Goal: Task Accomplishment & Management: Complete application form

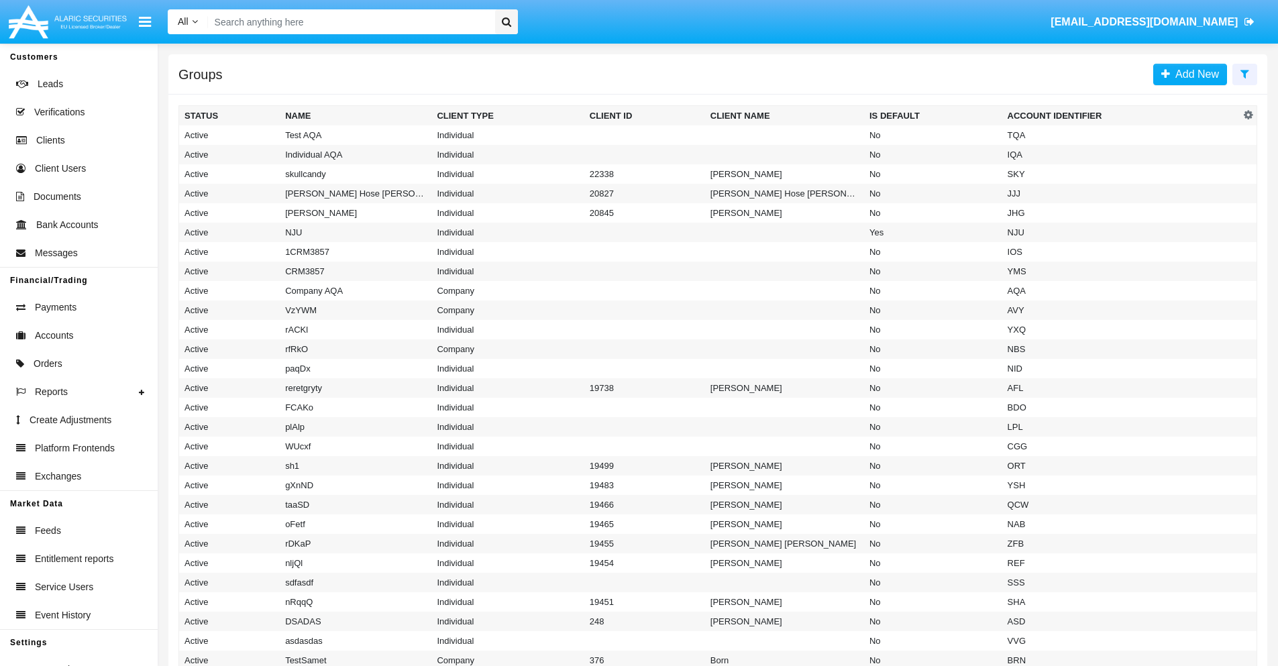
click at [1245, 73] on icon at bounding box center [1245, 73] width 9 height 11
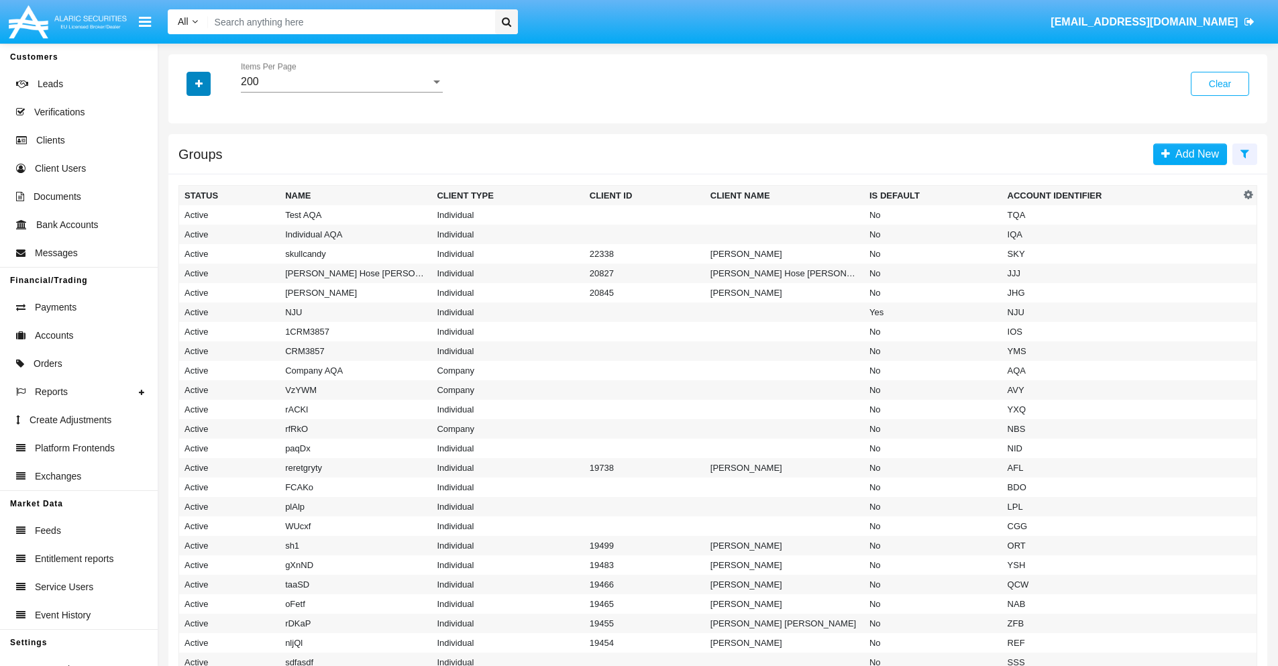
click at [199, 83] on icon "button" at bounding box center [198, 83] width 7 height 9
click at [236, 228] on span "Account Identifier" at bounding box center [236, 228] width 83 height 16
click at [185, 233] on input "Account Identifier" at bounding box center [184, 233] width 1 height 1
checkbox input "true"
click at [199, 83] on icon "button" at bounding box center [198, 83] width 7 height 9
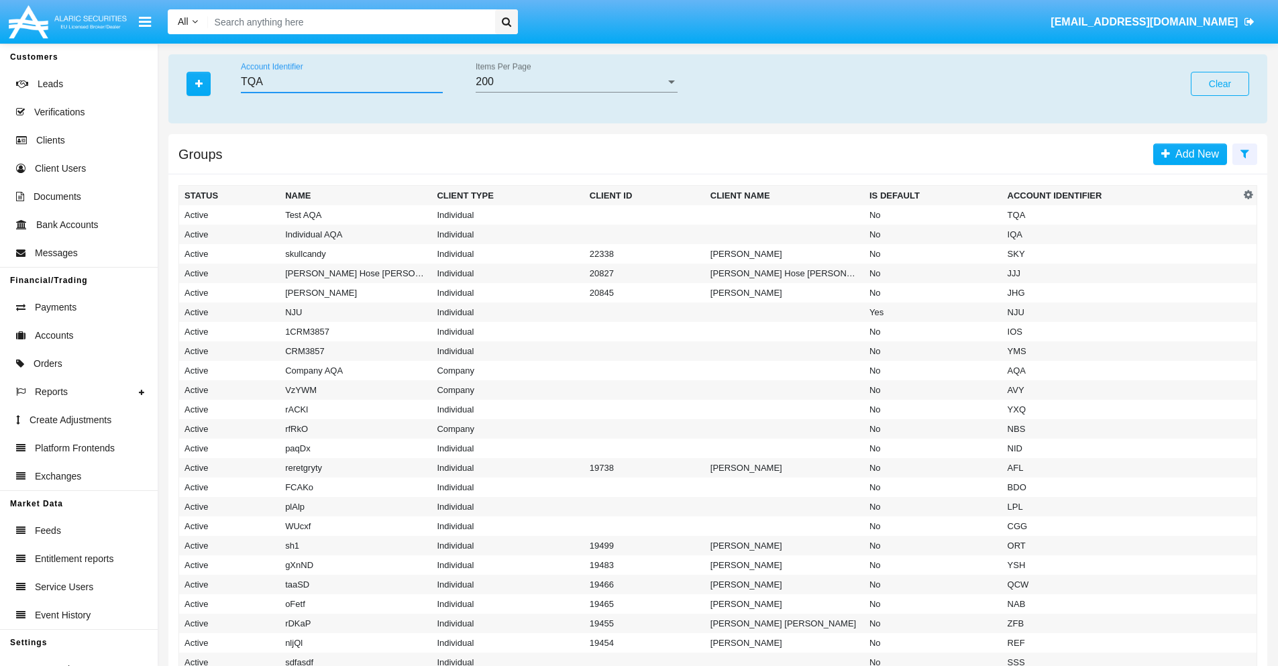
click at [342, 82] on input "TQA" at bounding box center [342, 82] width 202 height 12
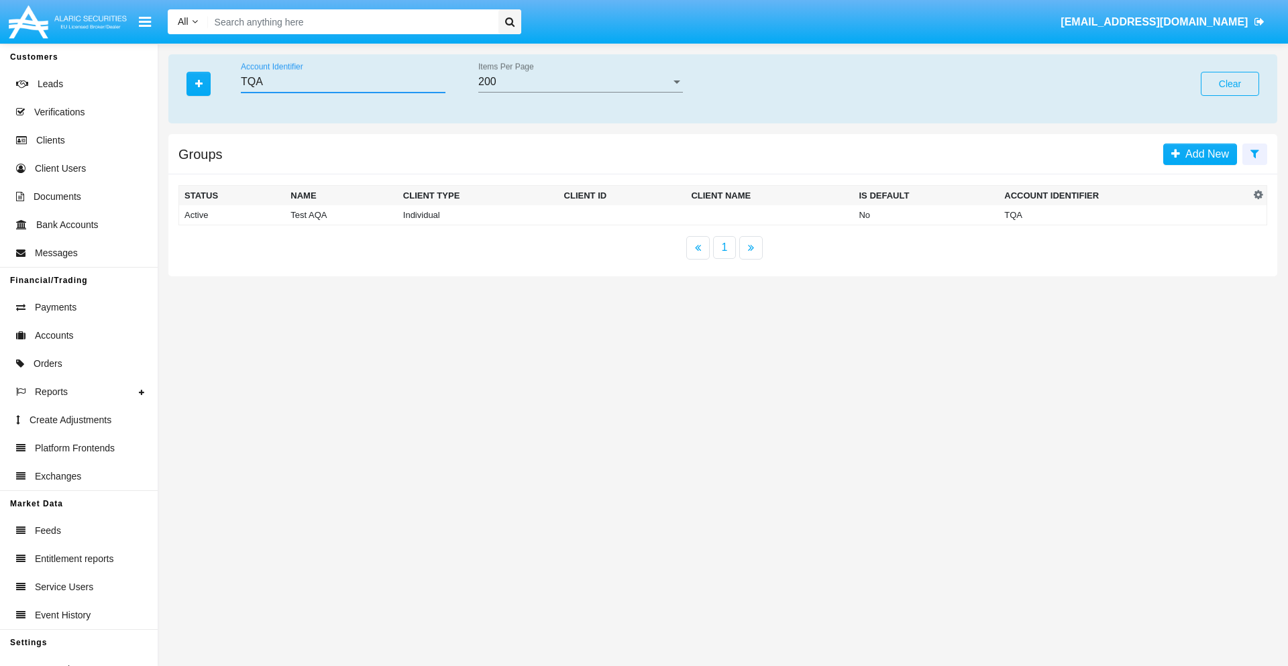
type input "TQA"
click at [1125, 215] on td "TQA" at bounding box center [1124, 215] width 251 height 20
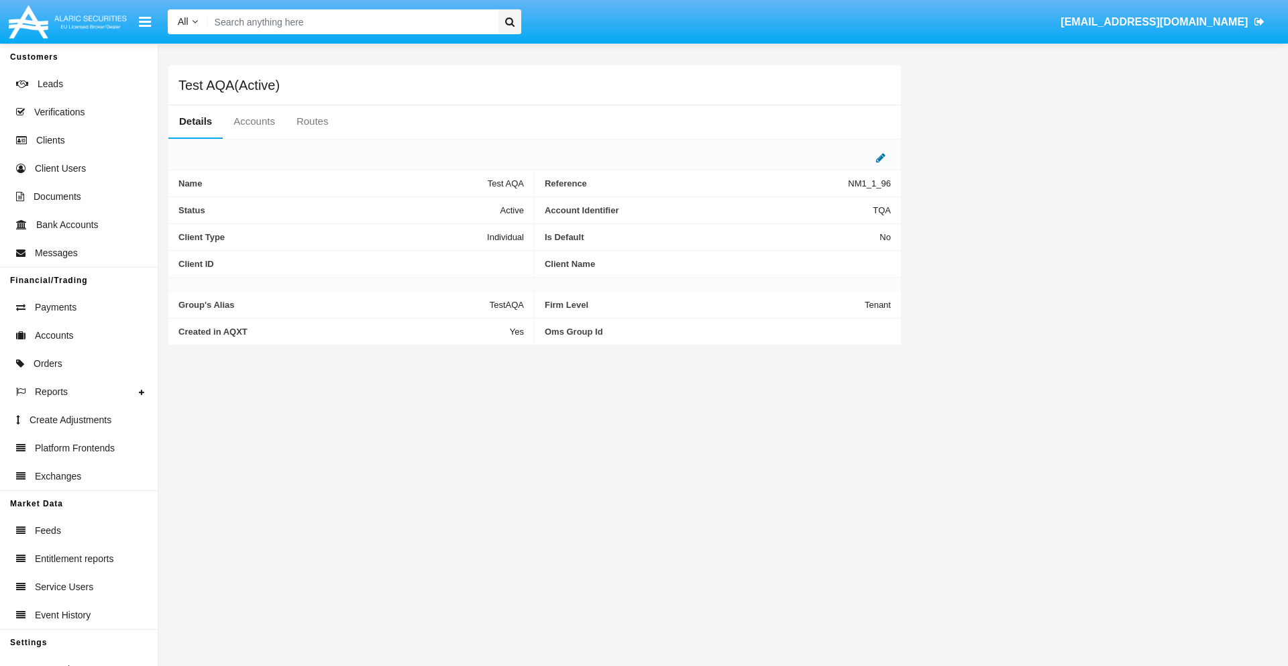
click at [881, 158] on icon at bounding box center [880, 157] width 9 height 11
click at [463, 207] on div "Active" at bounding box center [457, 206] width 109 height 11
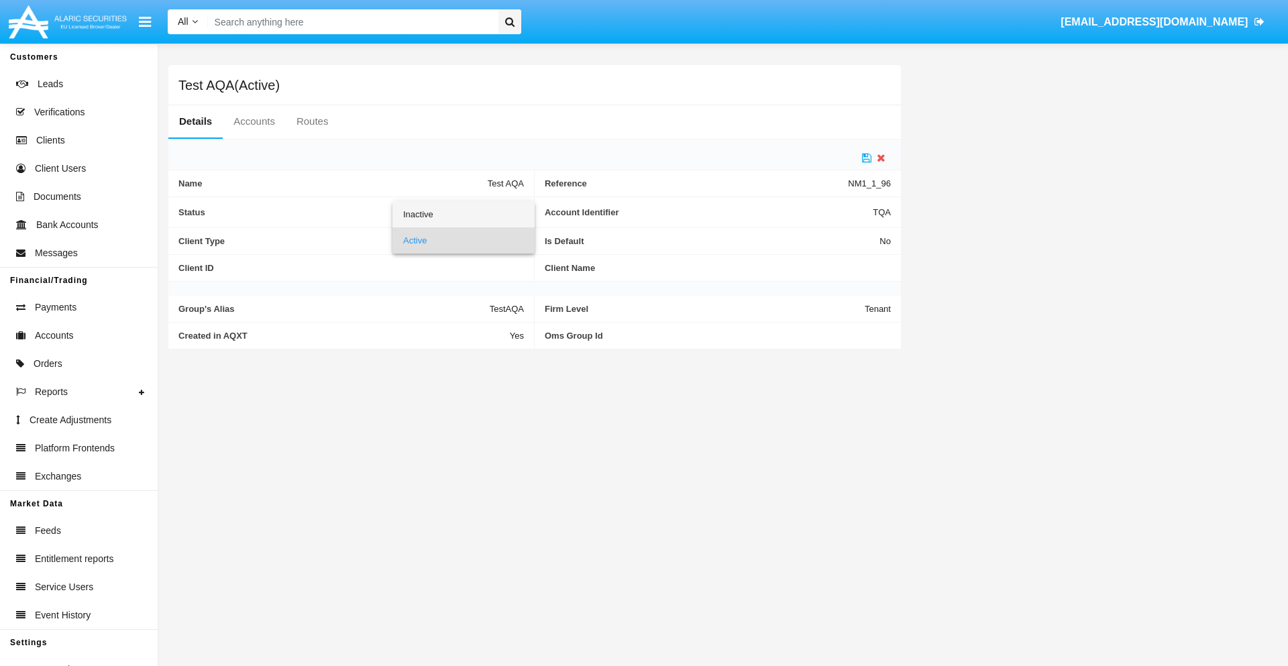
click at [463, 214] on span "Inactive" at bounding box center [463, 214] width 121 height 26
click at [867, 158] on icon at bounding box center [866, 157] width 9 height 11
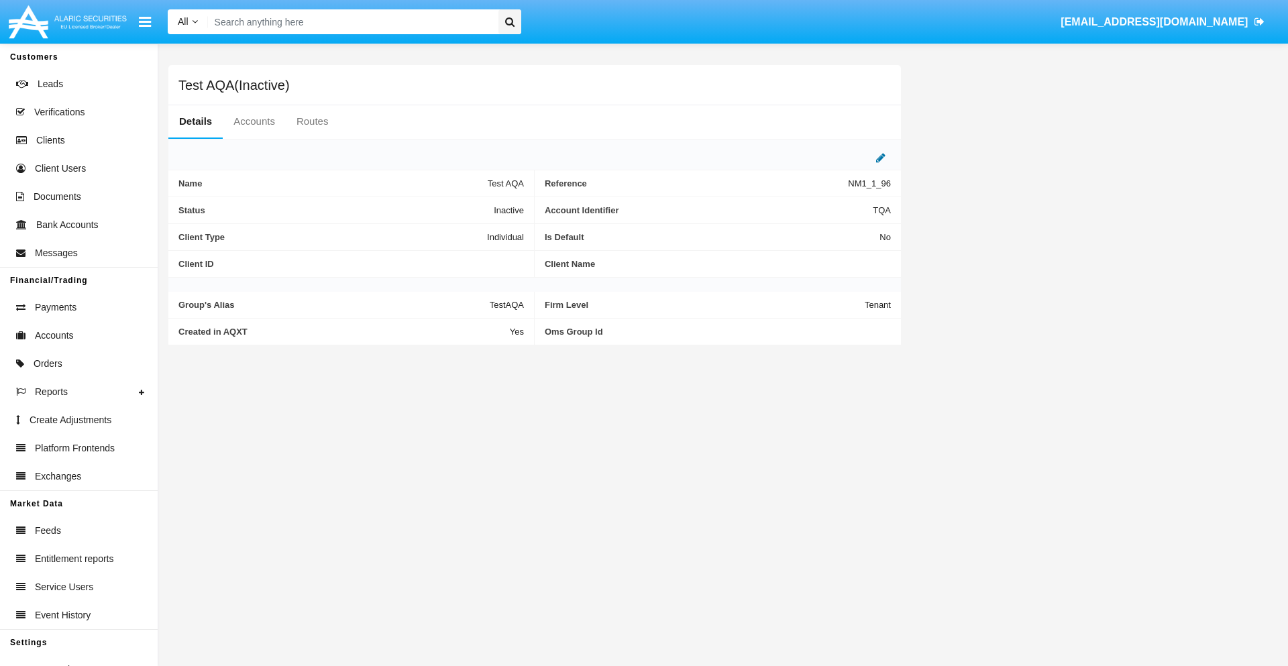
click at [881, 158] on icon at bounding box center [880, 157] width 9 height 11
click at [463, 207] on div "Inactive" at bounding box center [457, 206] width 109 height 11
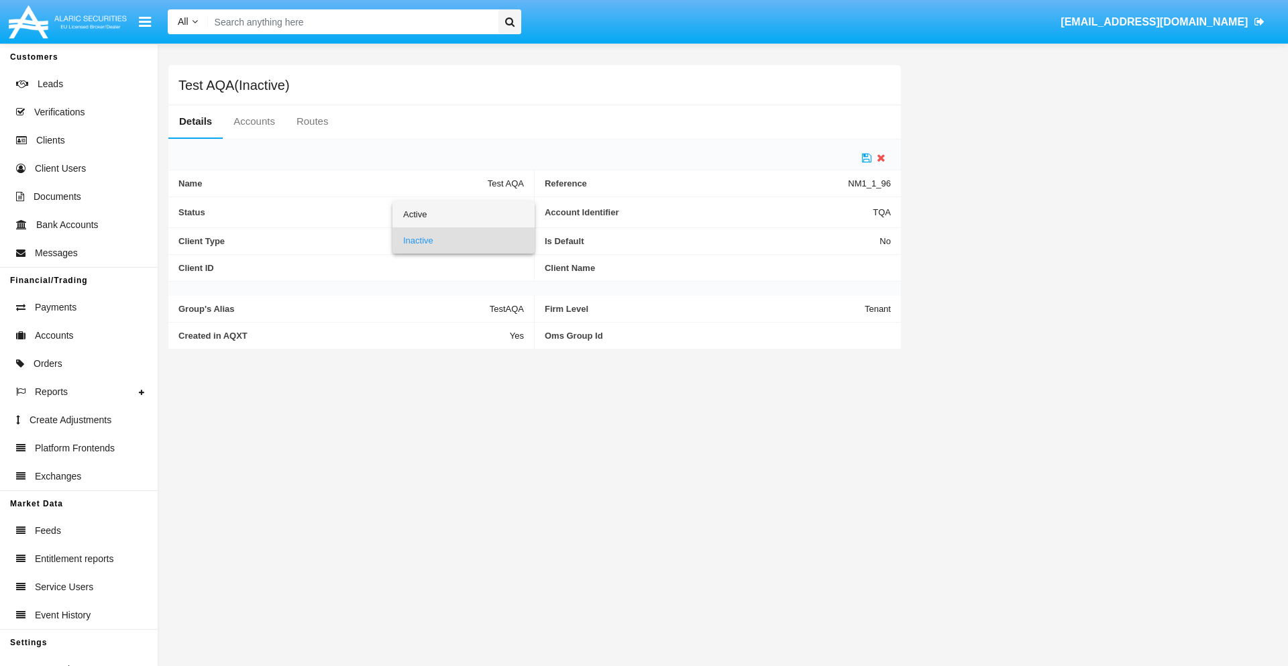
click at [463, 214] on span "Active" at bounding box center [463, 214] width 121 height 26
click at [867, 158] on icon at bounding box center [866, 157] width 9 height 11
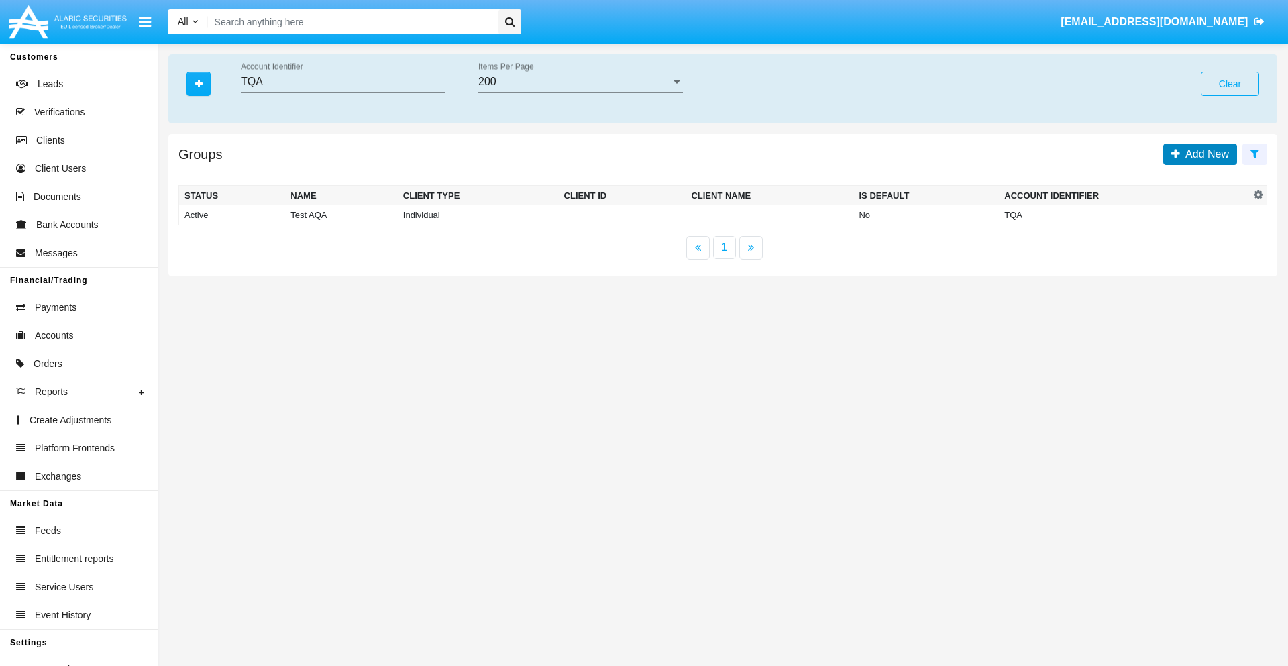
click at [1204, 154] on span "Add New" at bounding box center [1204, 153] width 49 height 11
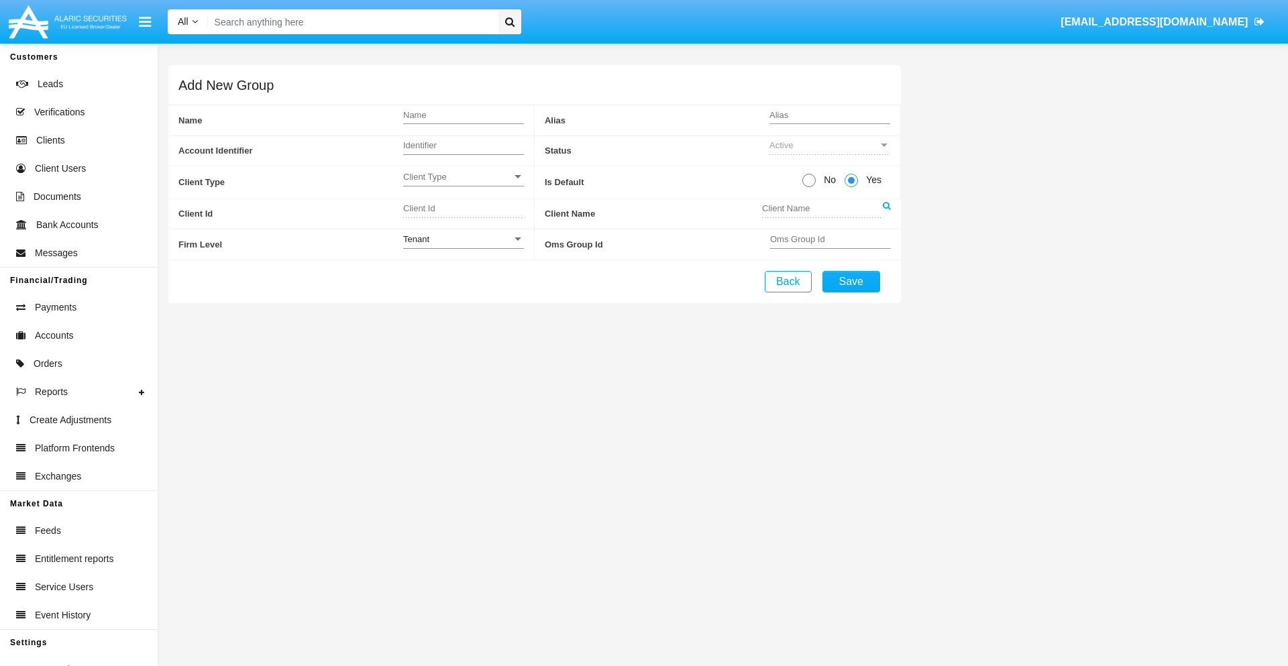
click at [463, 176] on span "Client Type" at bounding box center [457, 176] width 109 height 11
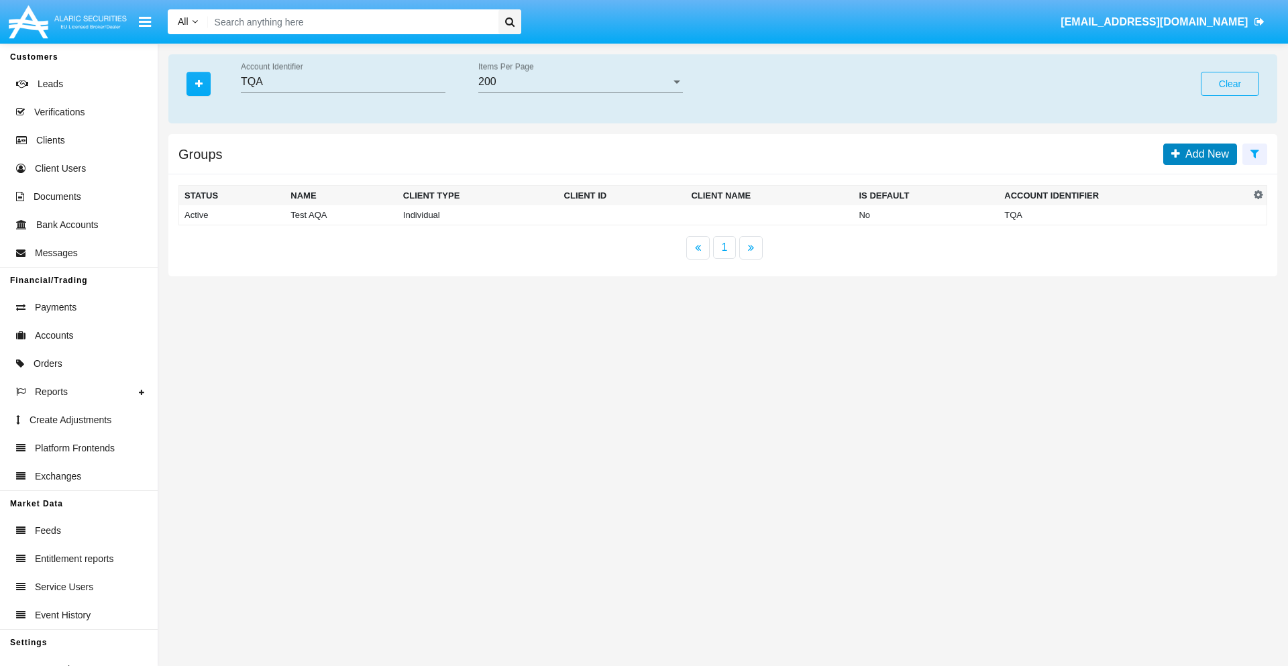
click at [1204, 154] on span "Add New" at bounding box center [1204, 153] width 49 height 11
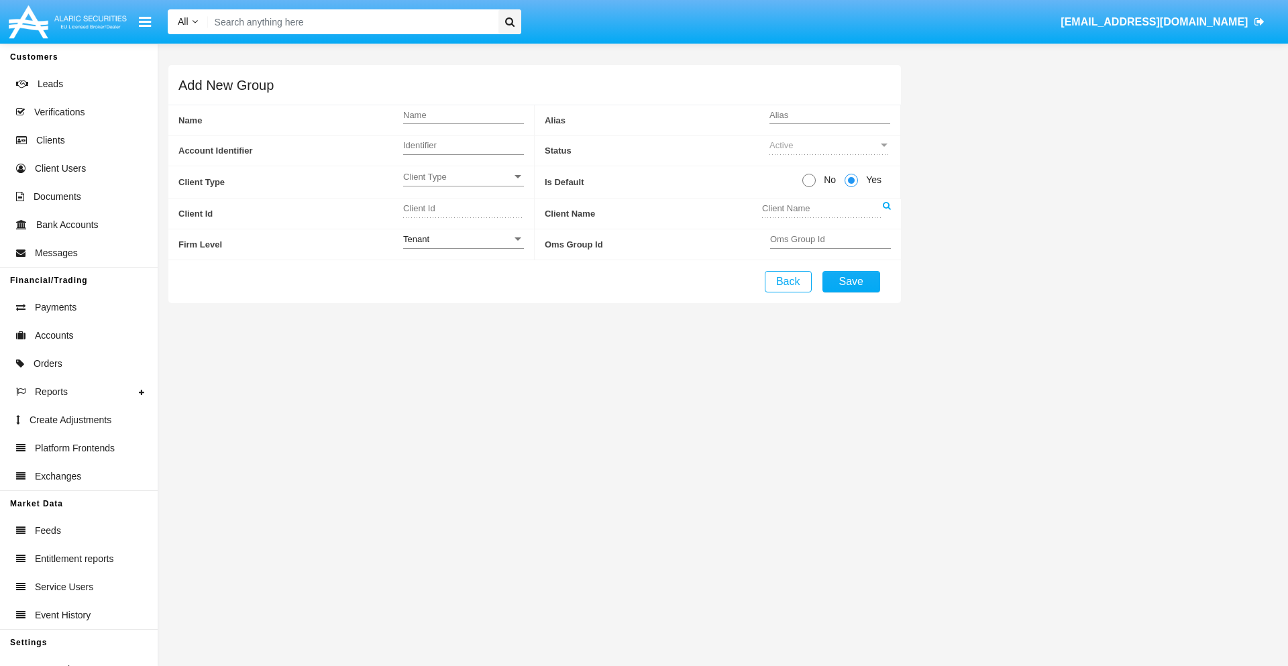
click at [827, 180] on span "No" at bounding box center [827, 180] width 23 height 14
click at [809, 187] on input "No" at bounding box center [808, 187] width 1 height 1
radio input "true"
click at [463, 239] on div "Tenant" at bounding box center [457, 238] width 109 height 11
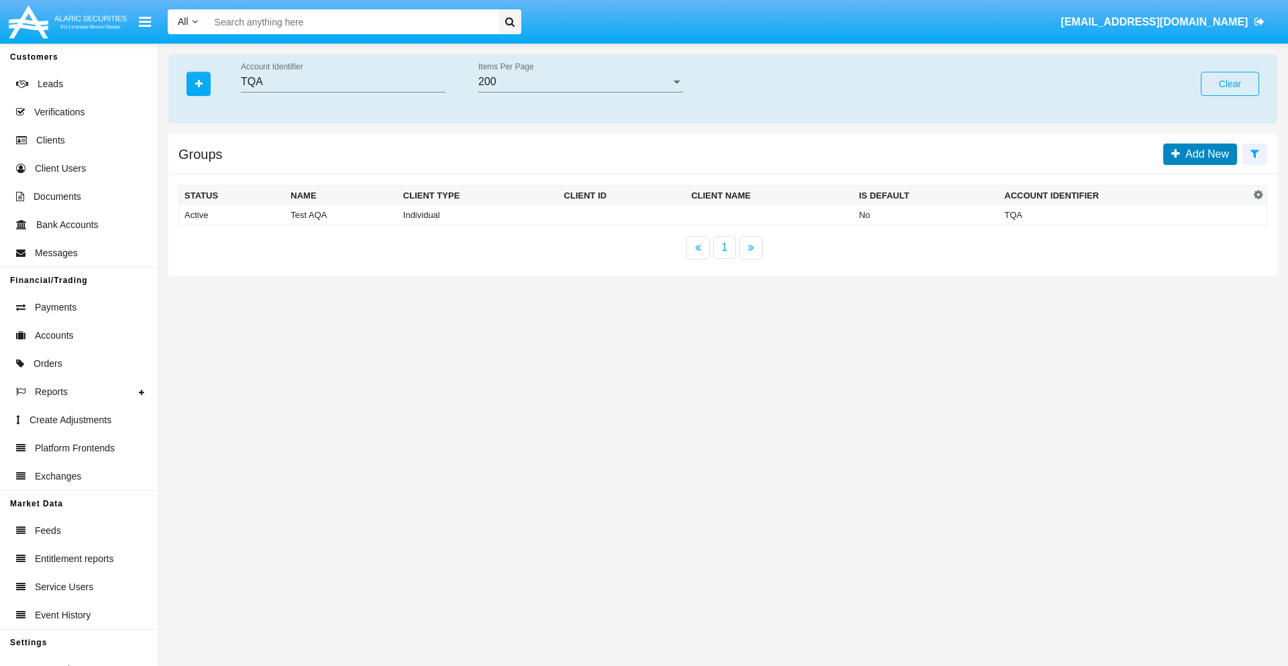
click at [1204, 154] on span "Add New" at bounding box center [1204, 153] width 49 height 11
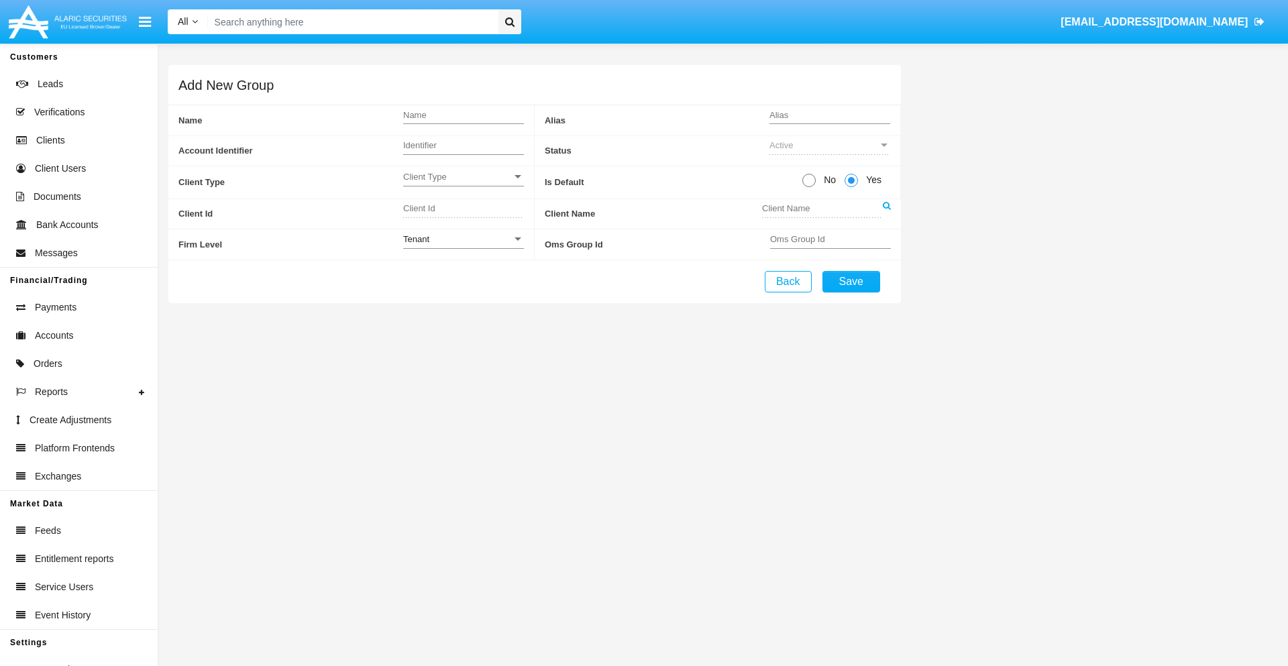
click at [827, 180] on span "No" at bounding box center [827, 180] width 23 height 14
click at [809, 187] on input "No" at bounding box center [808, 187] width 1 height 1
radio input "true"
click at [872, 180] on span "Yes" at bounding box center [871, 180] width 27 height 14
click at [851, 187] on input "Yes" at bounding box center [851, 187] width 1 height 1
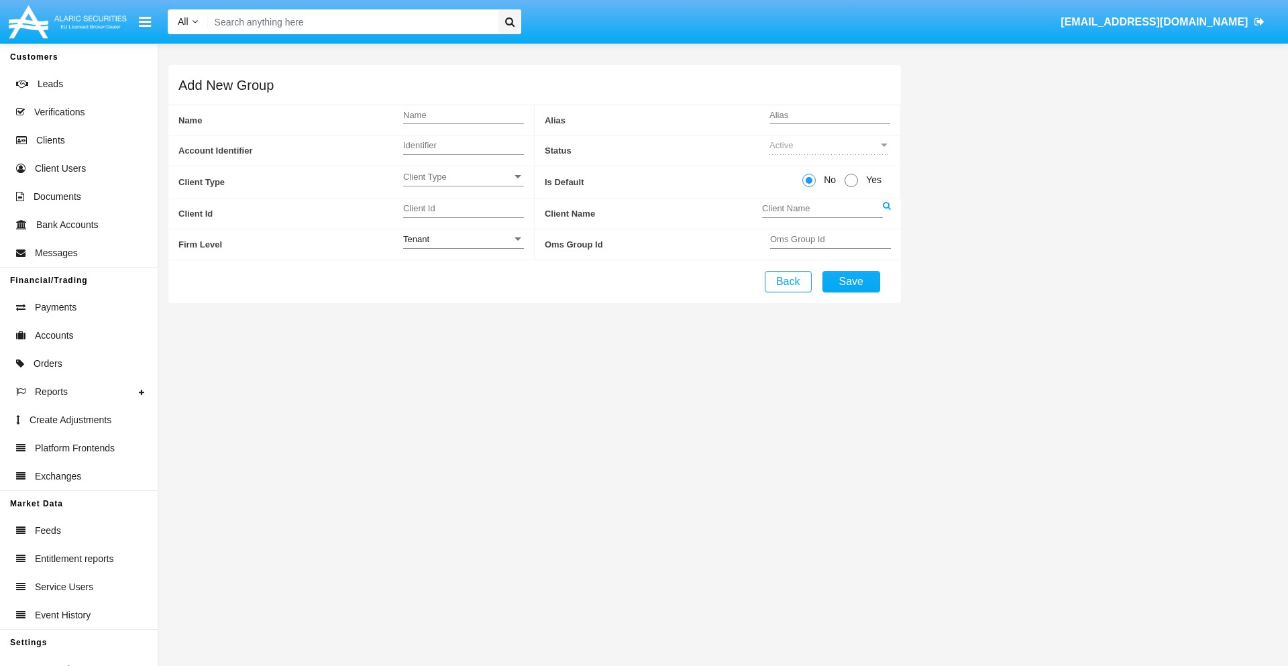
radio input "true"
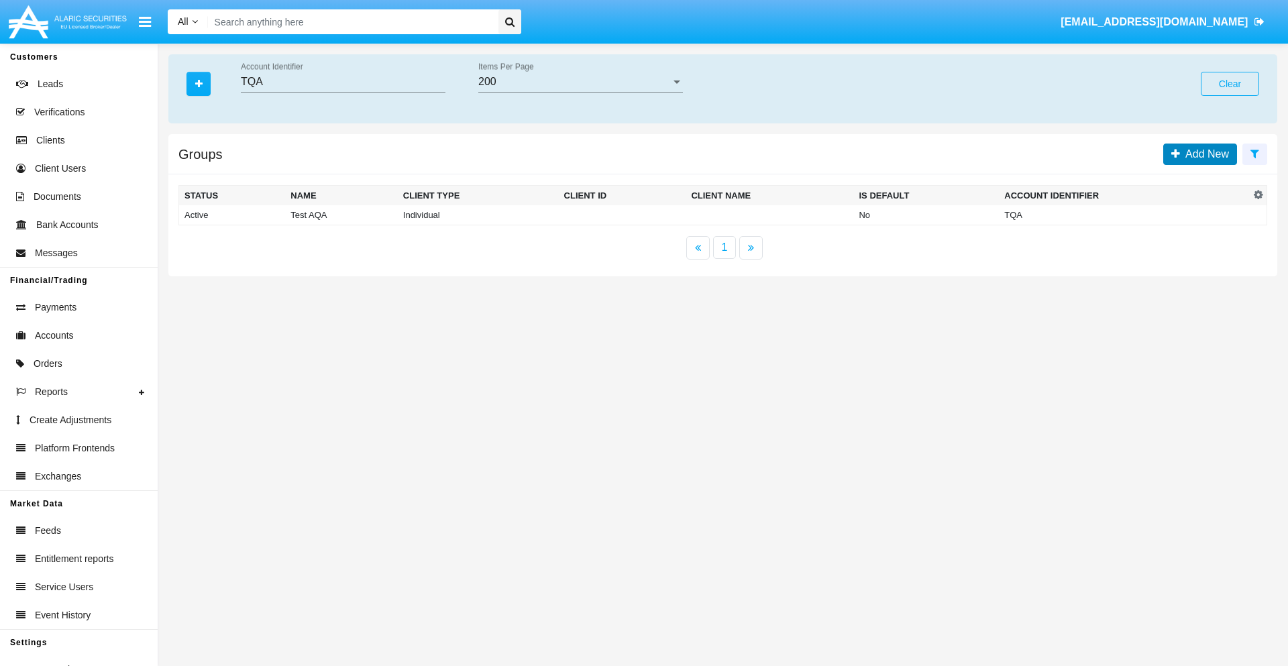
click at [1204, 154] on span "Add New" at bounding box center [1204, 153] width 49 height 11
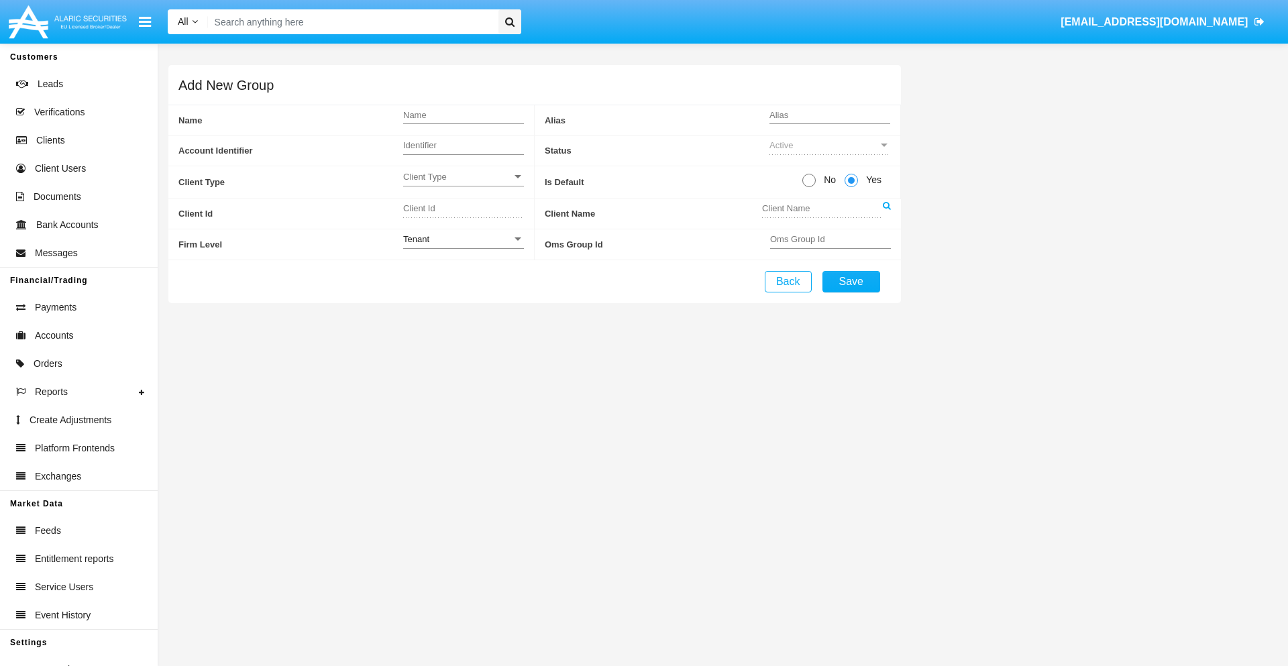
click at [827, 180] on span "No" at bounding box center [827, 180] width 23 height 14
click at [809, 187] on input "No" at bounding box center [808, 187] width 1 height 1
radio input "true"
click at [463, 176] on span "Client Type" at bounding box center [457, 176] width 109 height 11
click at [463, 184] on span "Individual" at bounding box center [452, 184] width 99 height 26
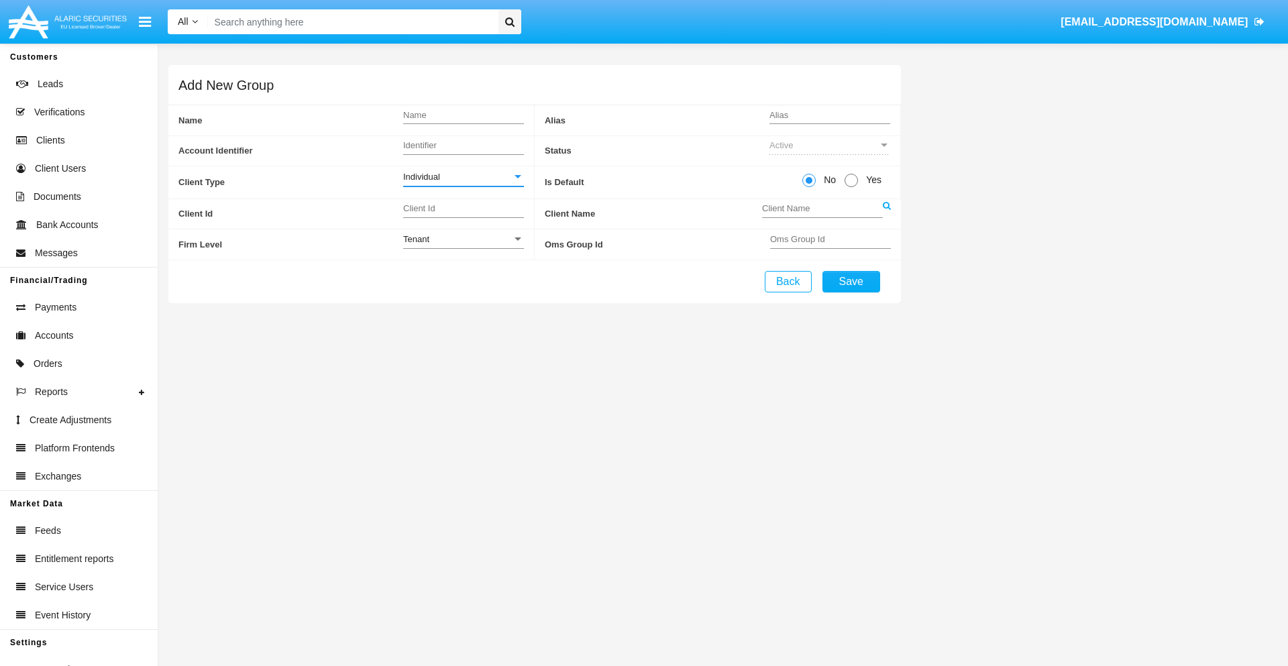
click at [886, 213] on link at bounding box center [887, 214] width 8 height 30
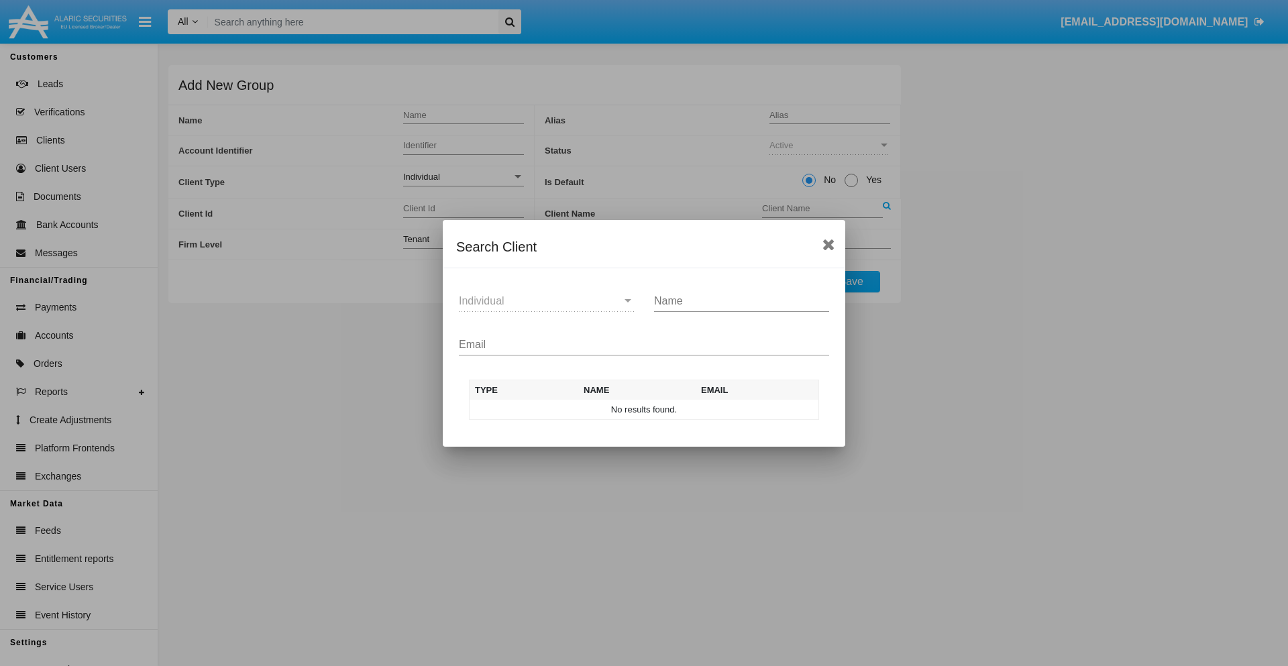
click at [644, 344] on input "Email" at bounding box center [644, 345] width 370 height 12
type input "[EMAIL_ADDRESS][DOMAIN_NAME]"
